Goal: Transaction & Acquisition: Obtain resource

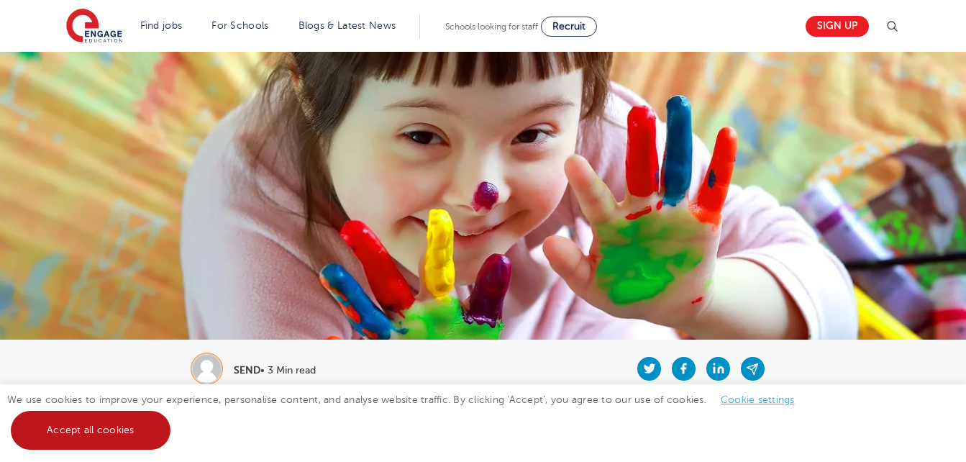
click at [114, 411] on link "Accept all cookies" at bounding box center [91, 430] width 160 height 39
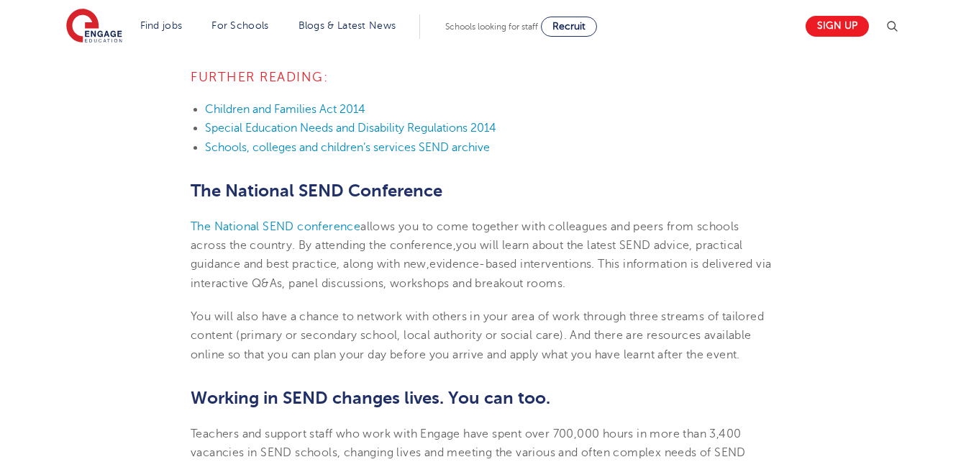
scroll to position [4005, 0]
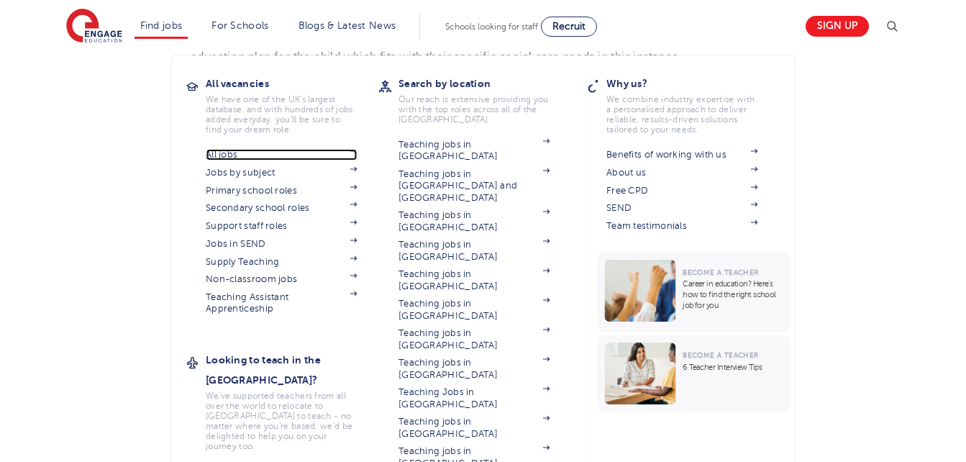
click at [233, 157] on link "All jobs" at bounding box center [281, 155] width 151 height 12
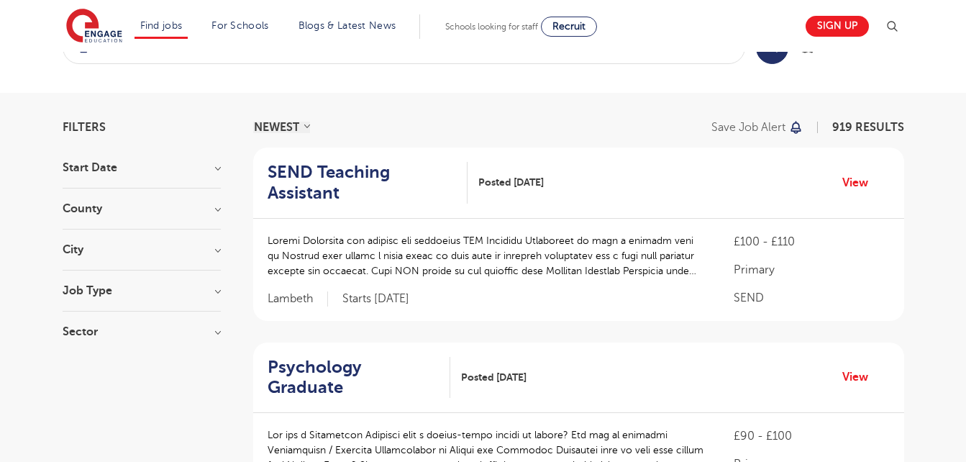
scroll to position [51, 0]
click at [743, 243] on p "£100 - £110" at bounding box center [810, 240] width 155 height 17
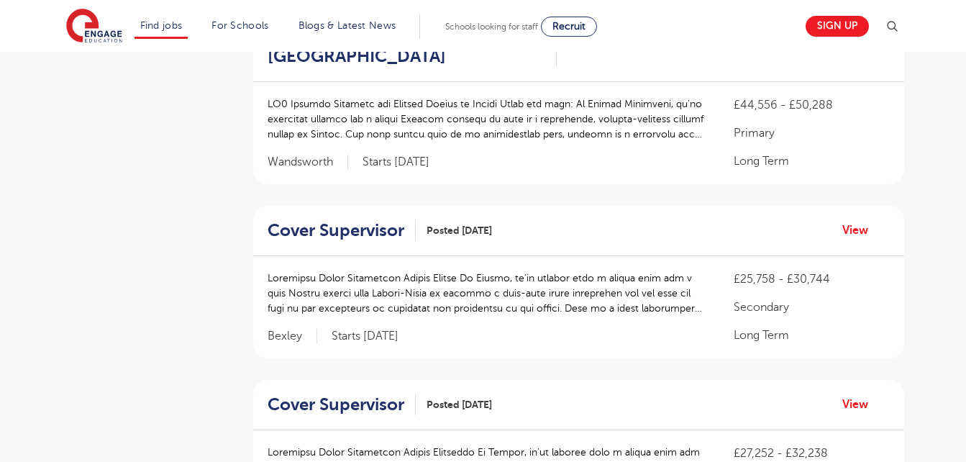
scroll to position [961, 0]
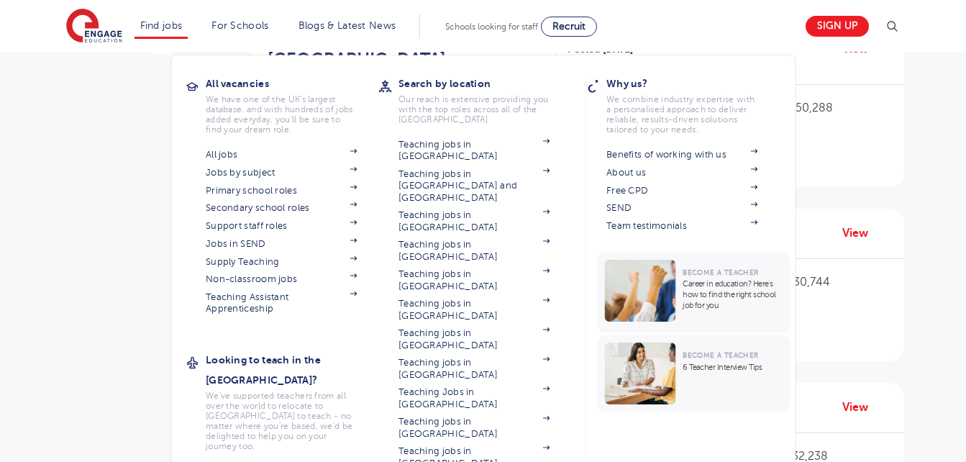
drag, startPoint x: 204, startPoint y: 0, endPoint x: 154, endPoint y: 35, distance: 61.4
click at [154, 35] on li "Find jobs All vacancies We have one of the UK's largest database. and with hund…" at bounding box center [161, 26] width 54 height 24
